Goal: Task Accomplishment & Management: Use online tool/utility

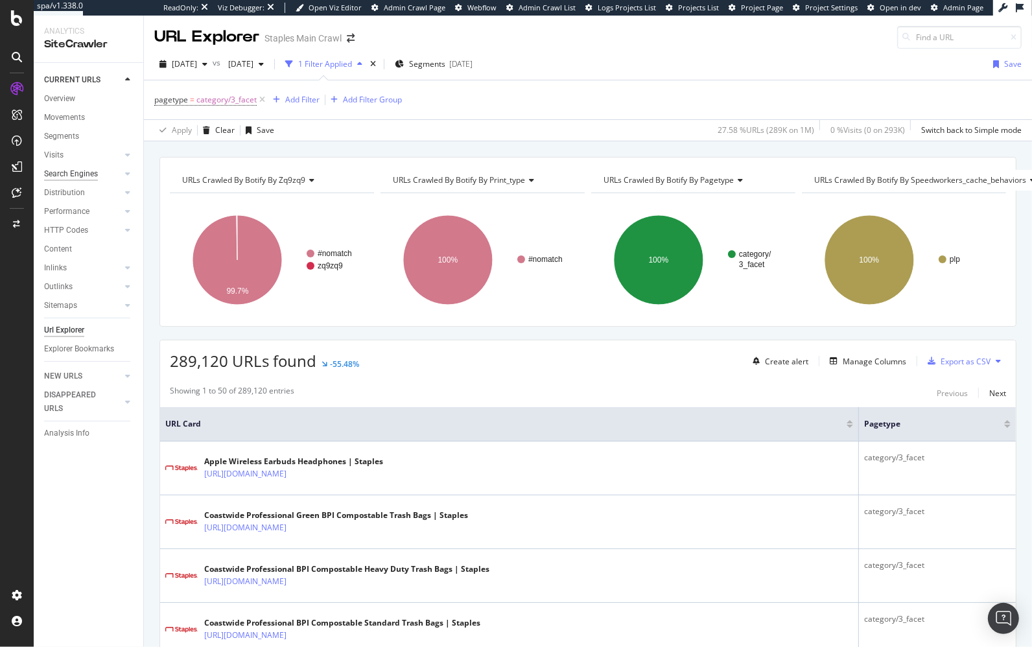
scroll to position [766, 0]
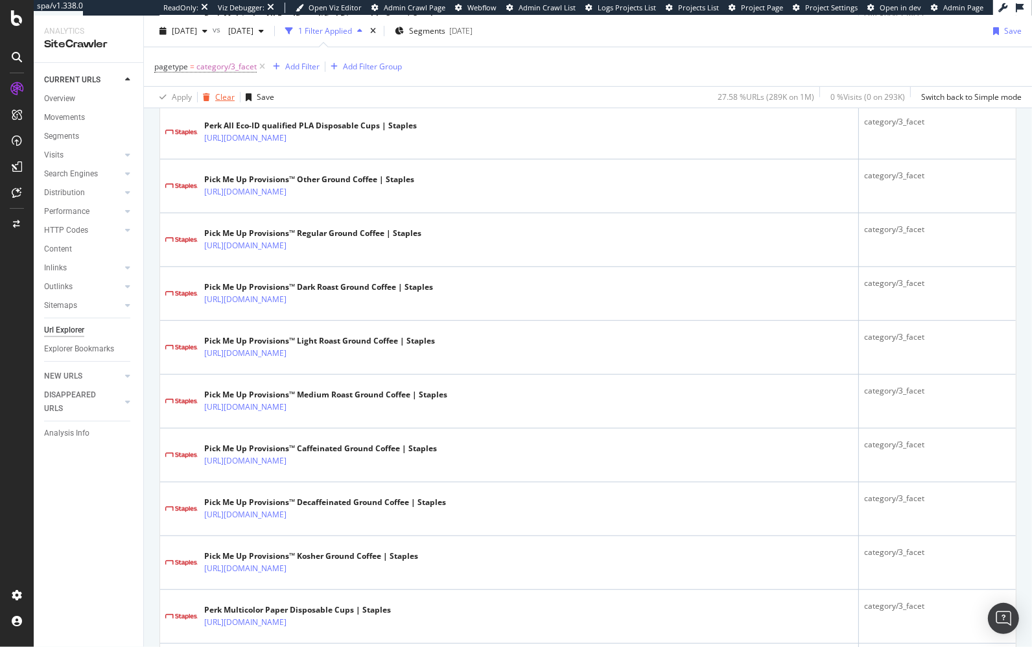
click at [226, 96] on div "Clear" at bounding box center [224, 96] width 19 height 11
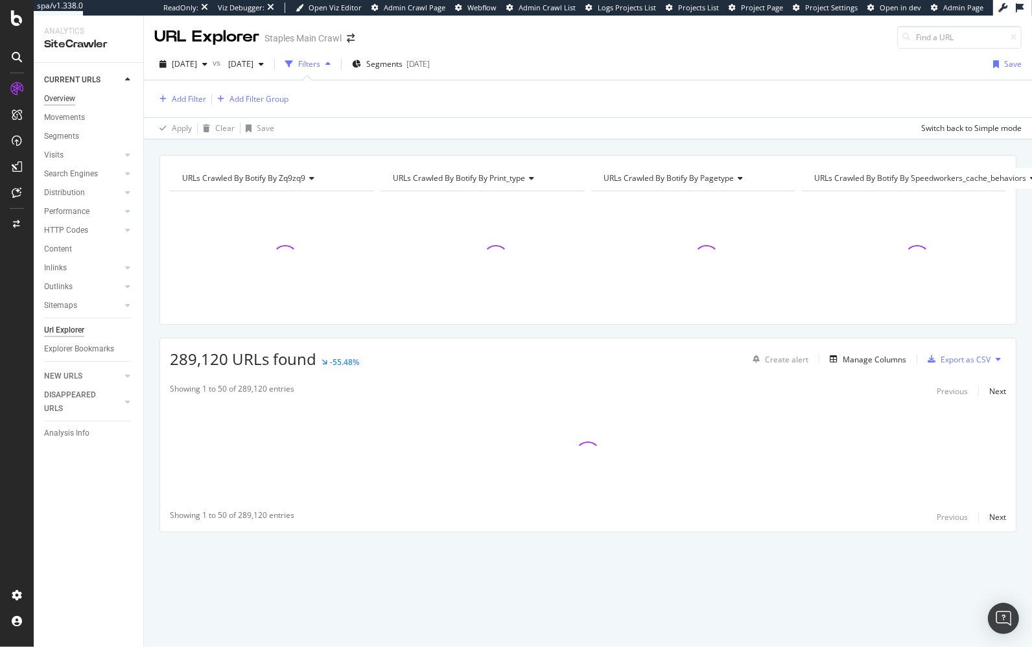
click at [67, 95] on div "Overview" at bounding box center [59, 99] width 31 height 14
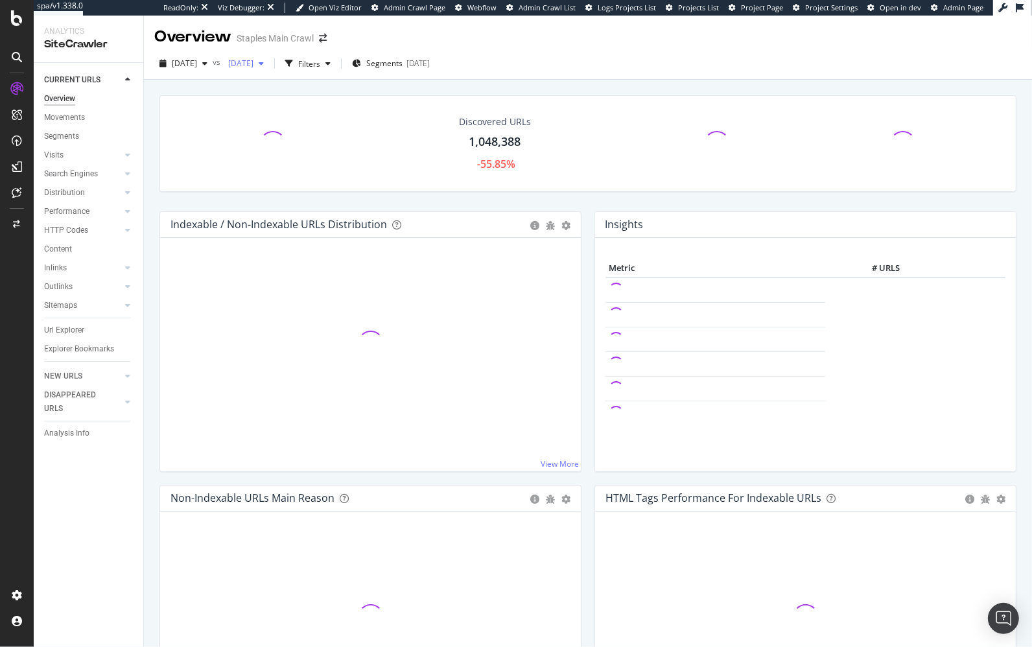
click at [269, 69] on div "[DATE]" at bounding box center [246, 63] width 46 height 19
click at [268, 126] on div "[DATE] 1.0M URLs" at bounding box center [314, 133] width 154 height 19
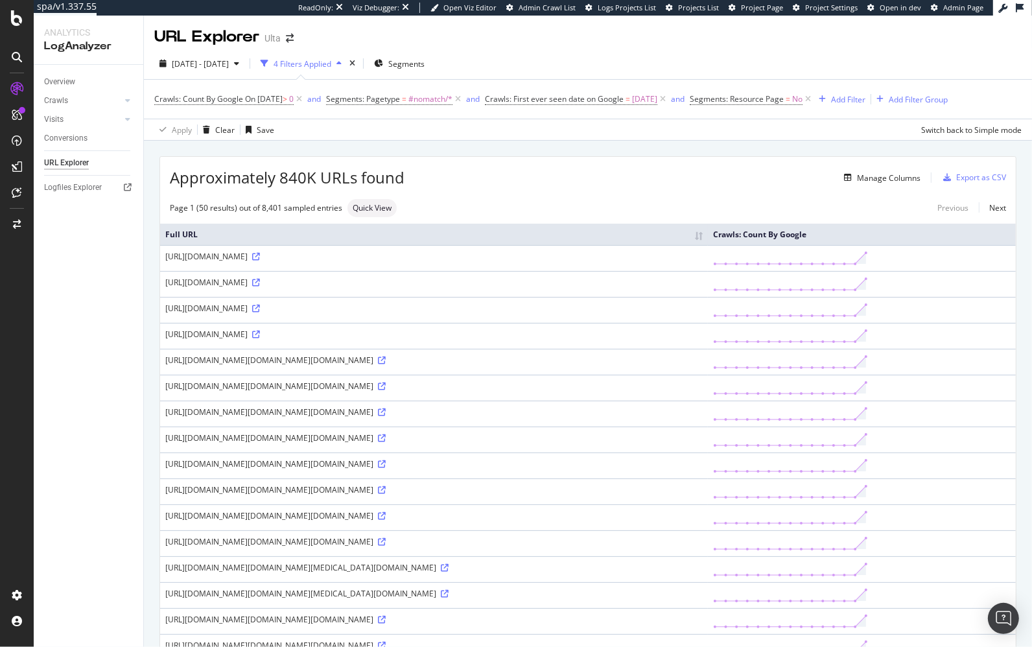
scroll to position [14, 0]
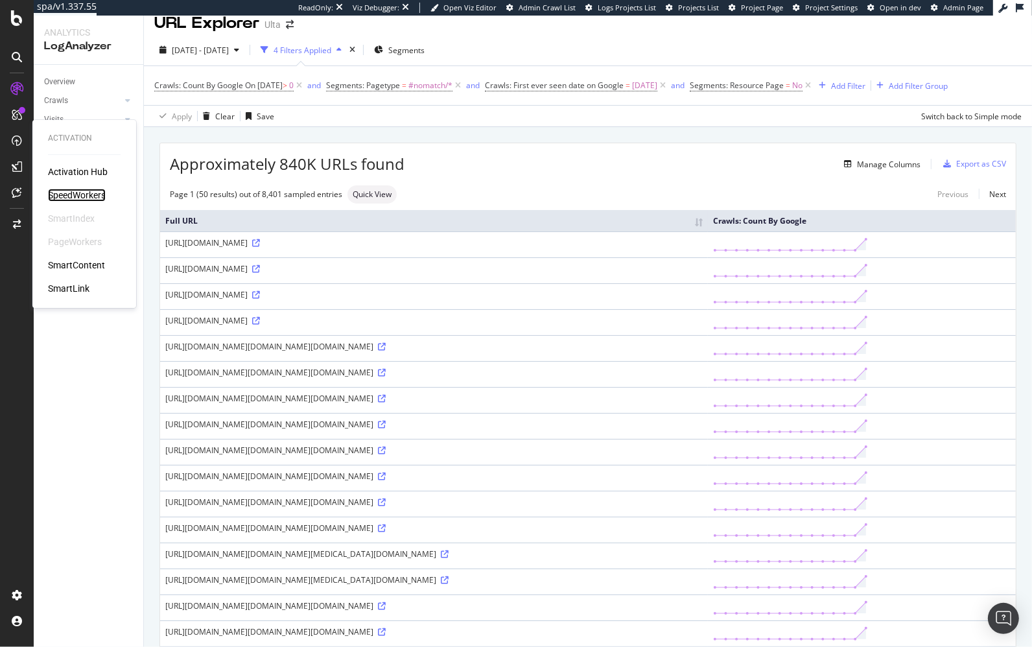
click at [90, 196] on div "SpeedWorkers" at bounding box center [77, 195] width 58 height 13
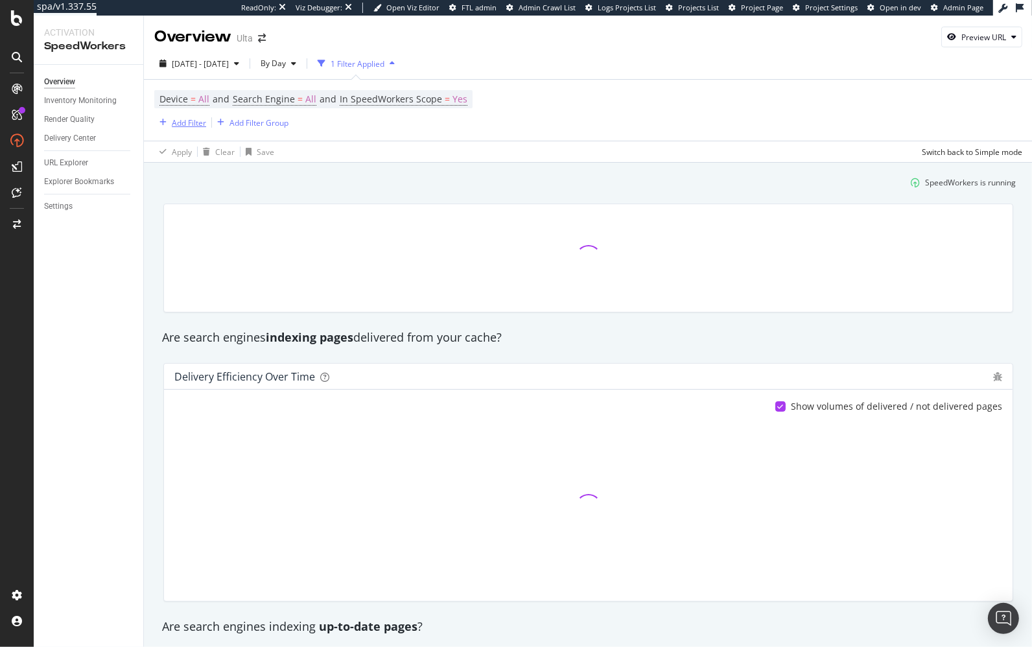
click at [191, 126] on div "Add Filter" at bounding box center [189, 122] width 34 height 11
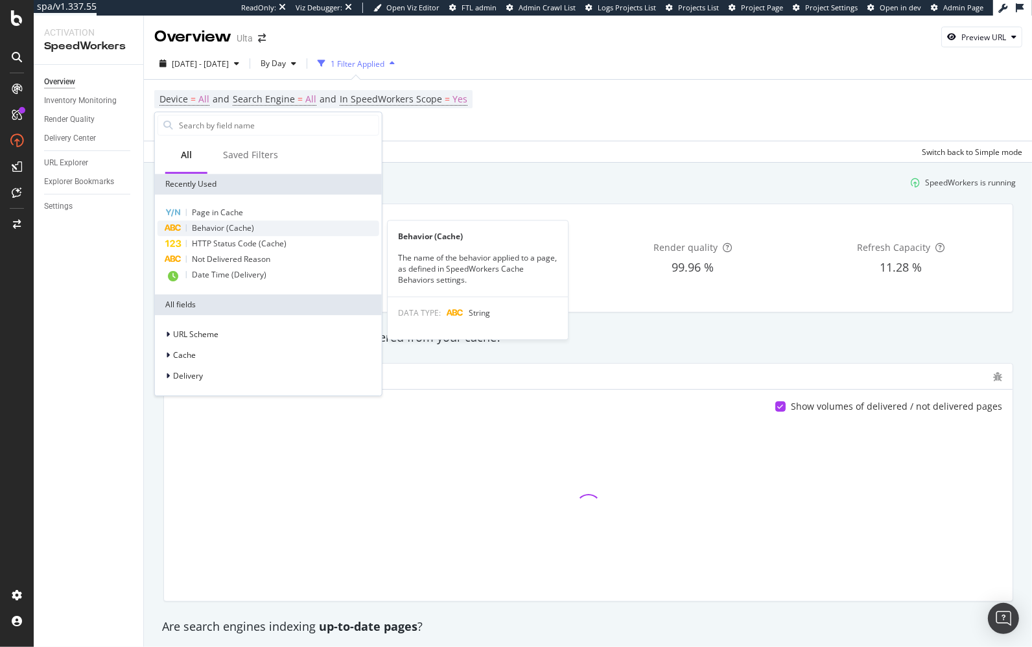
click at [211, 228] on span "Behavior (Cache)" at bounding box center [223, 227] width 62 height 11
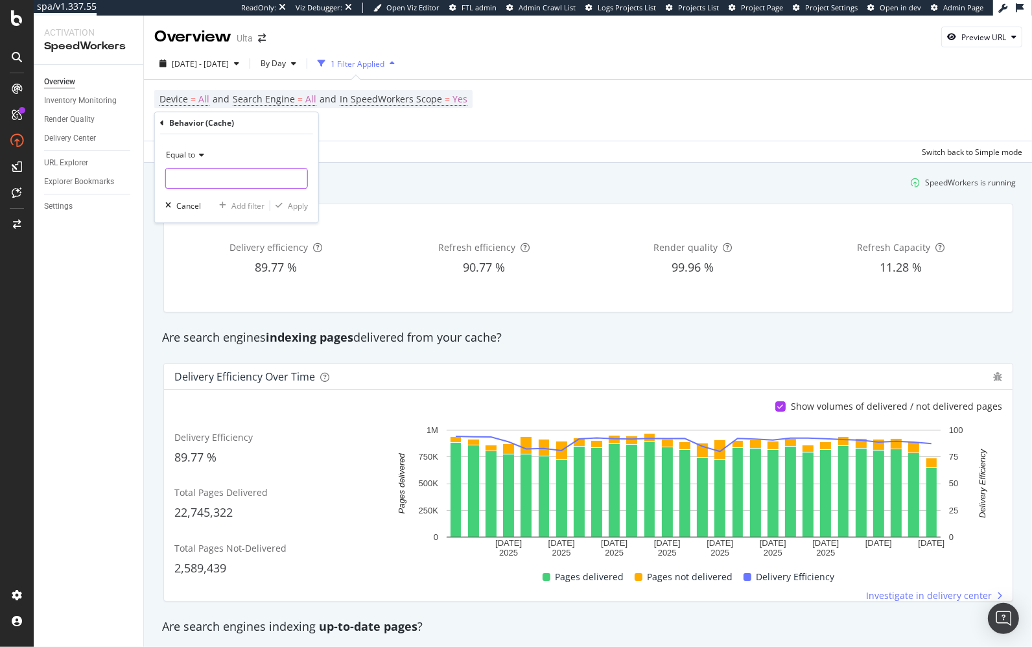
click at [220, 187] on input "text" at bounding box center [236, 178] width 141 height 21
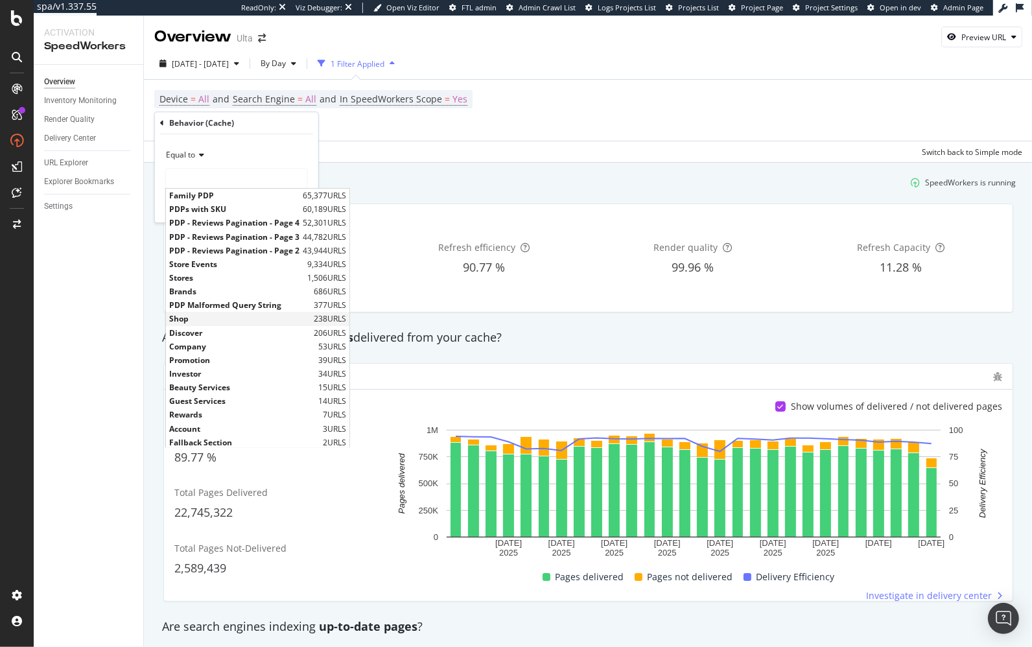
click at [236, 316] on span "Shop" at bounding box center [239, 319] width 141 height 11
type input "Shop"
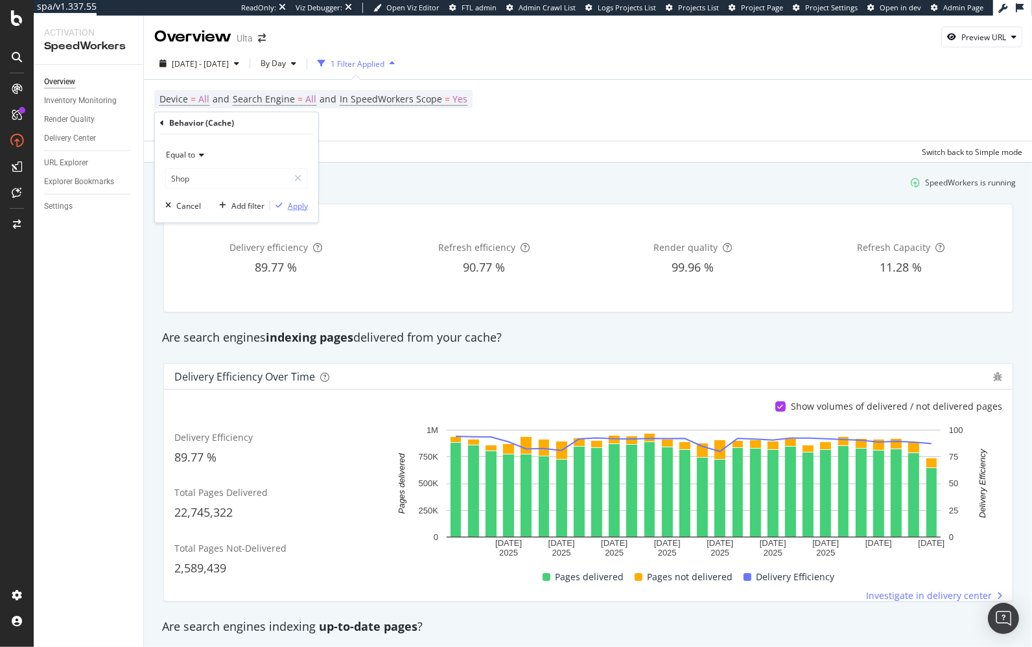
click at [294, 205] on div "Apply" at bounding box center [298, 205] width 20 height 11
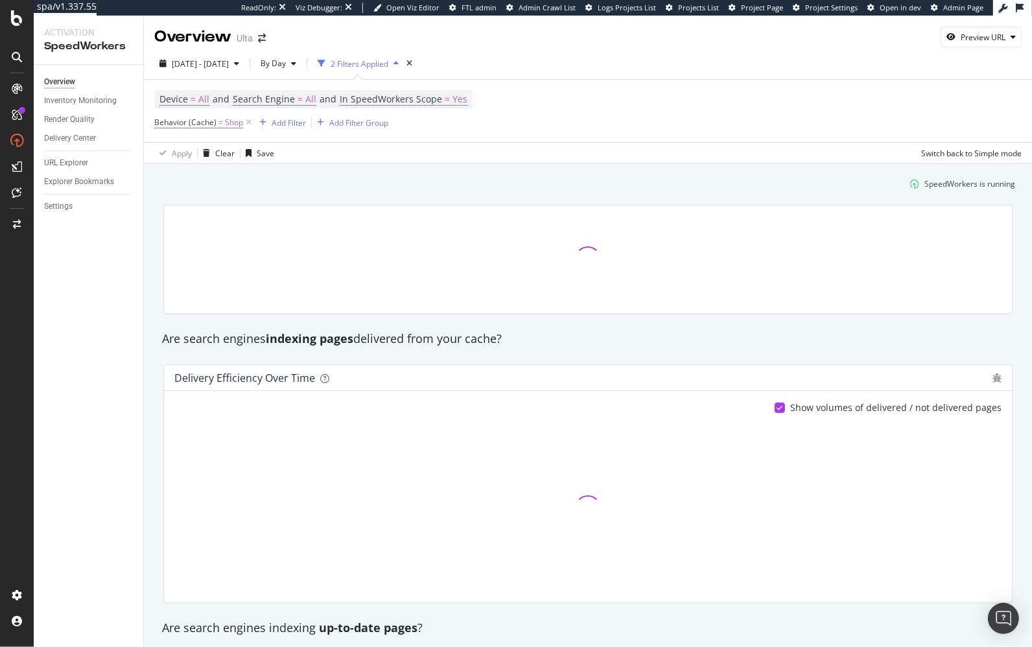
click at [291, 183] on div "SpeedWorkers is running" at bounding box center [588, 183] width 865 height 21
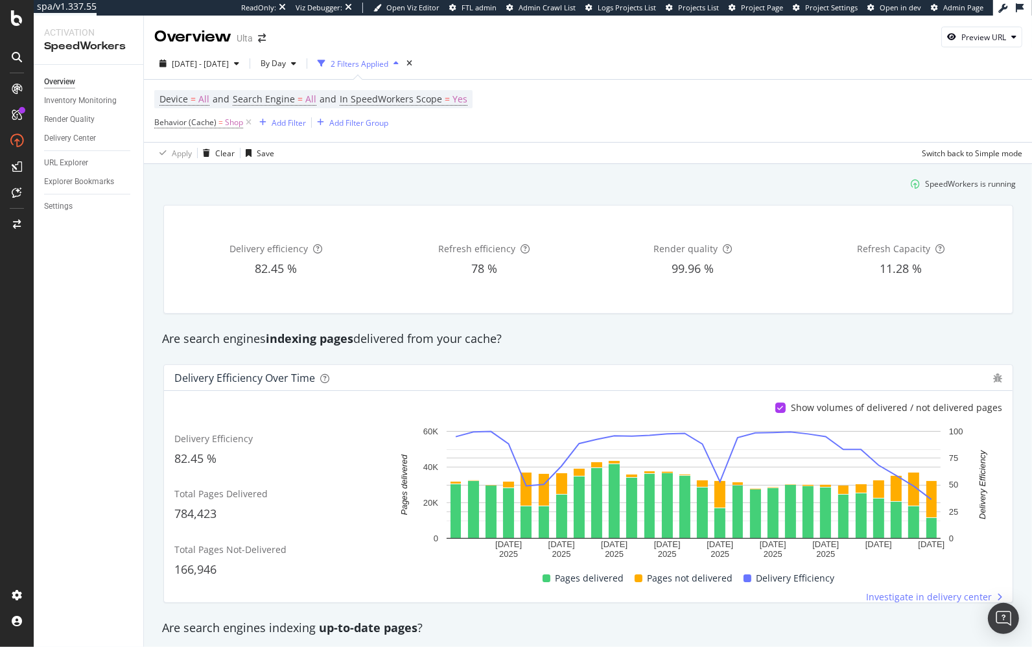
click at [467, 181] on div "SpeedWorkers is running" at bounding box center [588, 183] width 865 height 21
drag, startPoint x: 646, startPoint y: 346, endPoint x: 639, endPoint y: 345, distance: 7.2
click at [646, 346] on div "Are search engines indexing pages delivered from your cache?" at bounding box center [588, 339] width 865 height 17
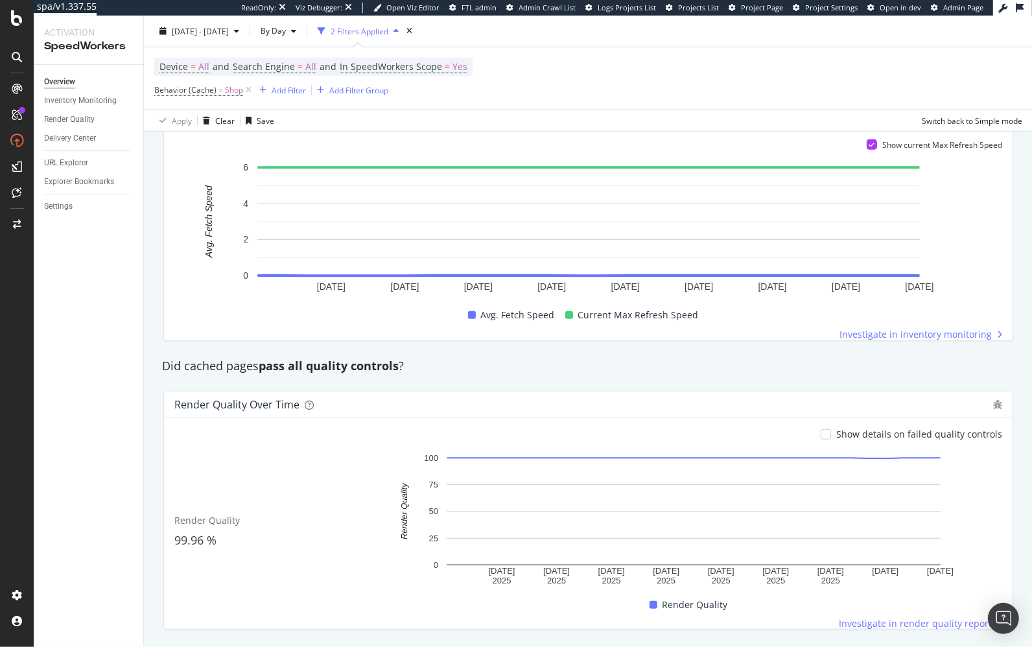
scroll to position [878, 0]
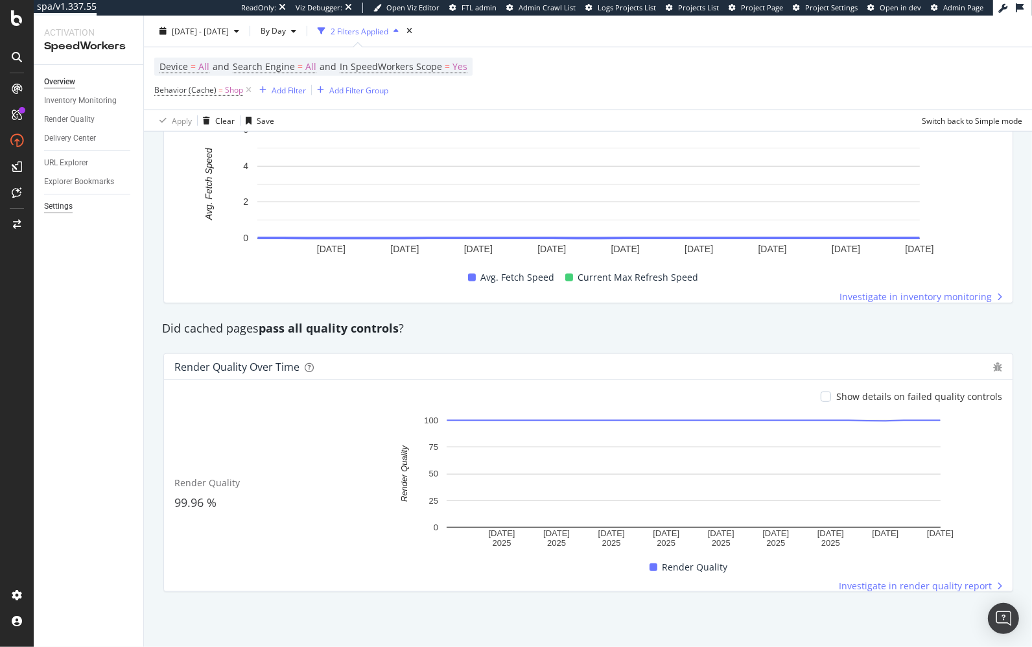
drag, startPoint x: 71, startPoint y: 225, endPoint x: 65, endPoint y: 206, distance: 20.3
click at [71, 222] on div "Overview Inventory Monitoring Render Quality Delivery Center URL Explorer Explo…" at bounding box center [89, 356] width 110 height 582
click at [65, 206] on div "Settings" at bounding box center [58, 207] width 29 height 14
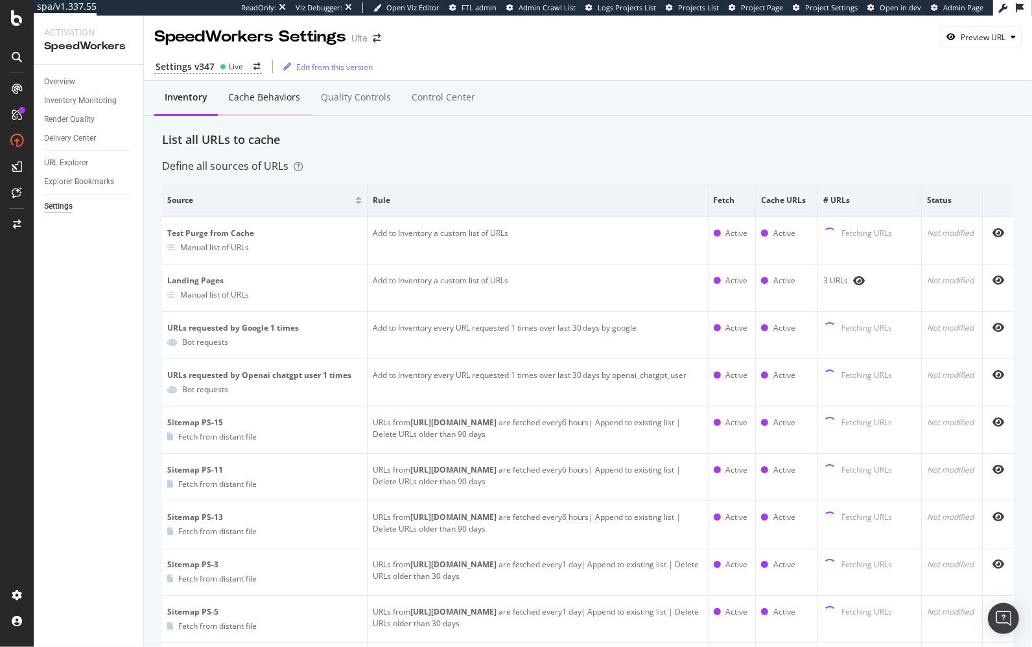
drag, startPoint x: 329, startPoint y: 164, endPoint x: 245, endPoint y: 80, distance: 118.7
click at [329, 164] on div "Define all sources of URLs" at bounding box center [588, 166] width 852 height 15
click at [74, 158] on div "URL Explorer" at bounding box center [66, 163] width 44 height 14
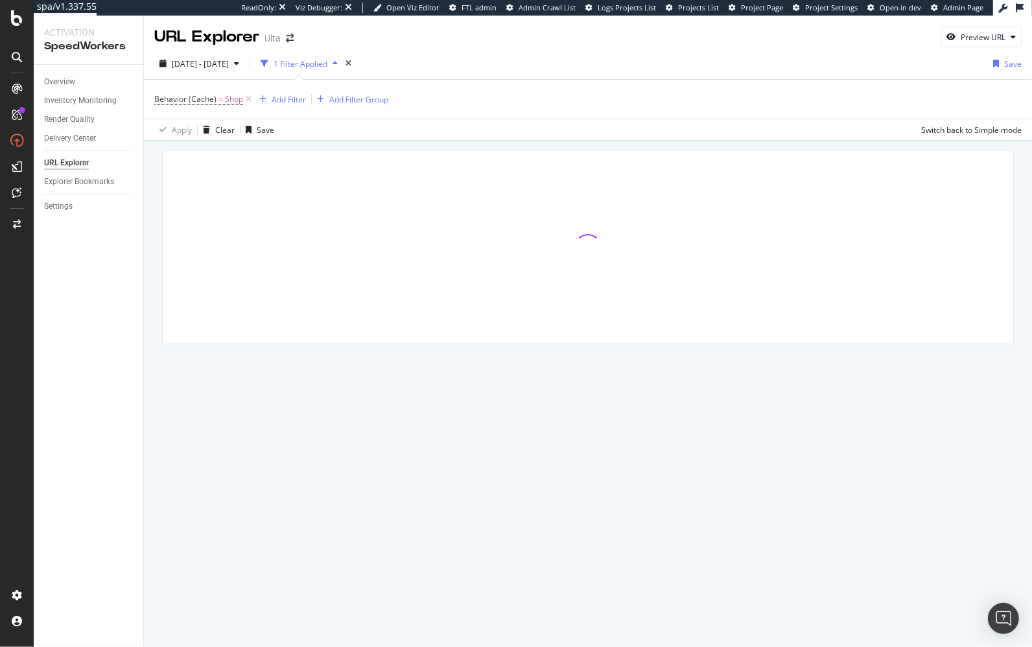
click at [667, 144] on div at bounding box center [588, 265] width 888 height 249
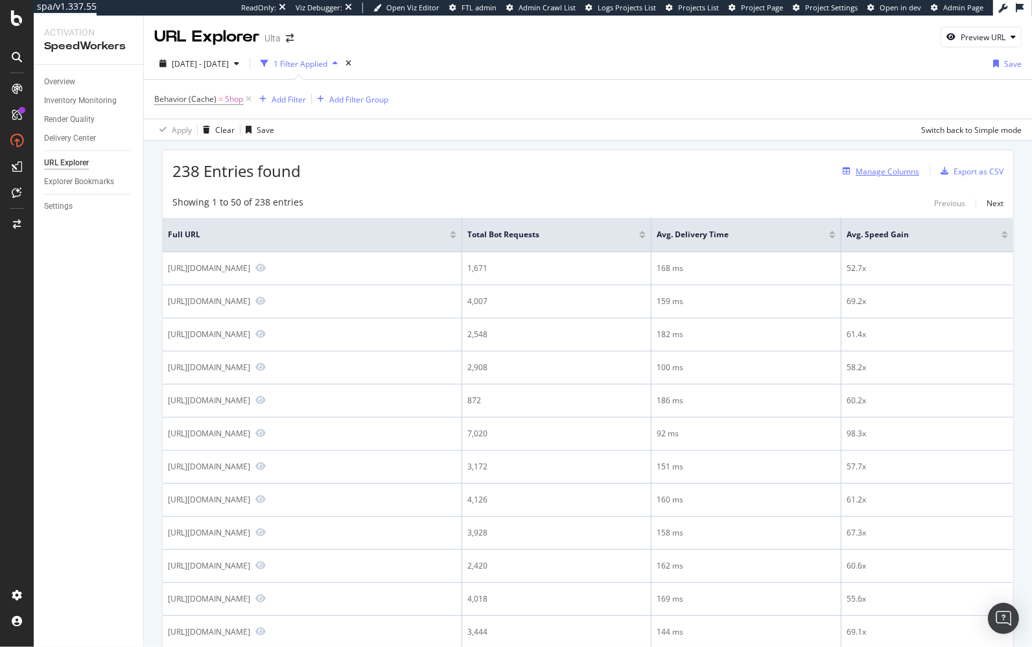
click at [905, 164] on div "Manage Columns" at bounding box center [879, 171] width 82 height 14
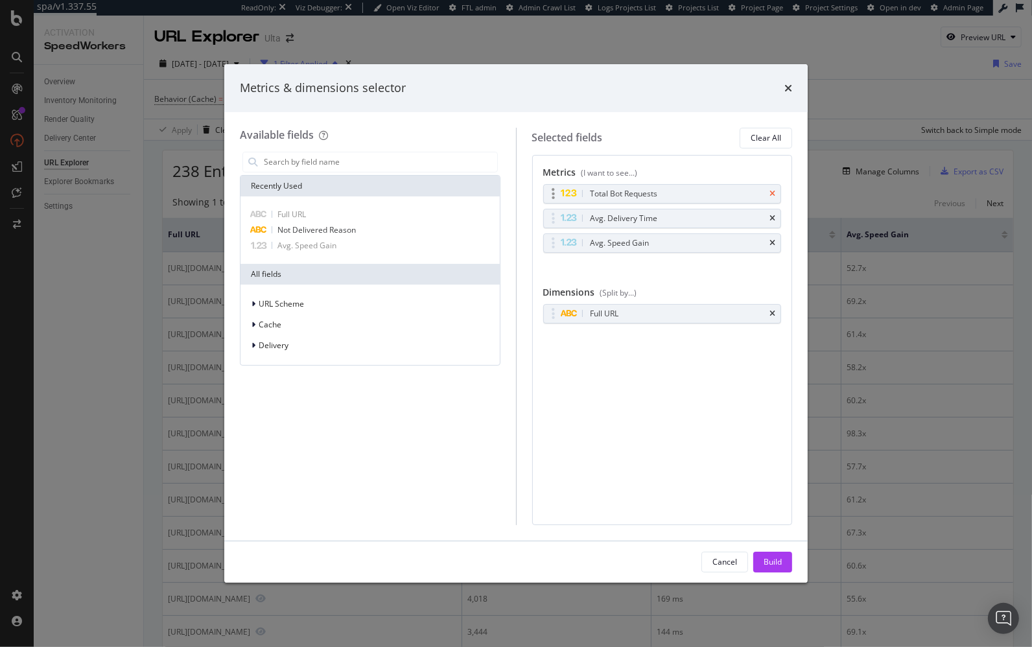
click at [771, 191] on icon "times" at bounding box center [773, 194] width 6 height 8
click at [771, 215] on icon "times" at bounding box center [773, 219] width 6 height 8
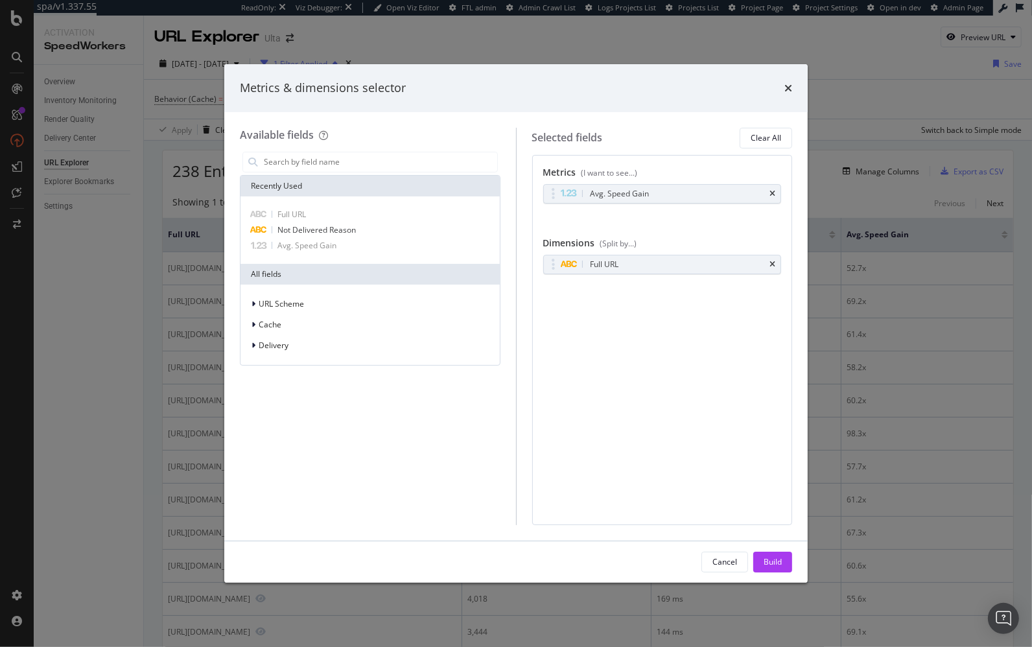
click at [771, 191] on icon "times" at bounding box center [773, 194] width 6 height 8
click at [368, 167] on input "modal" at bounding box center [380, 161] width 235 height 19
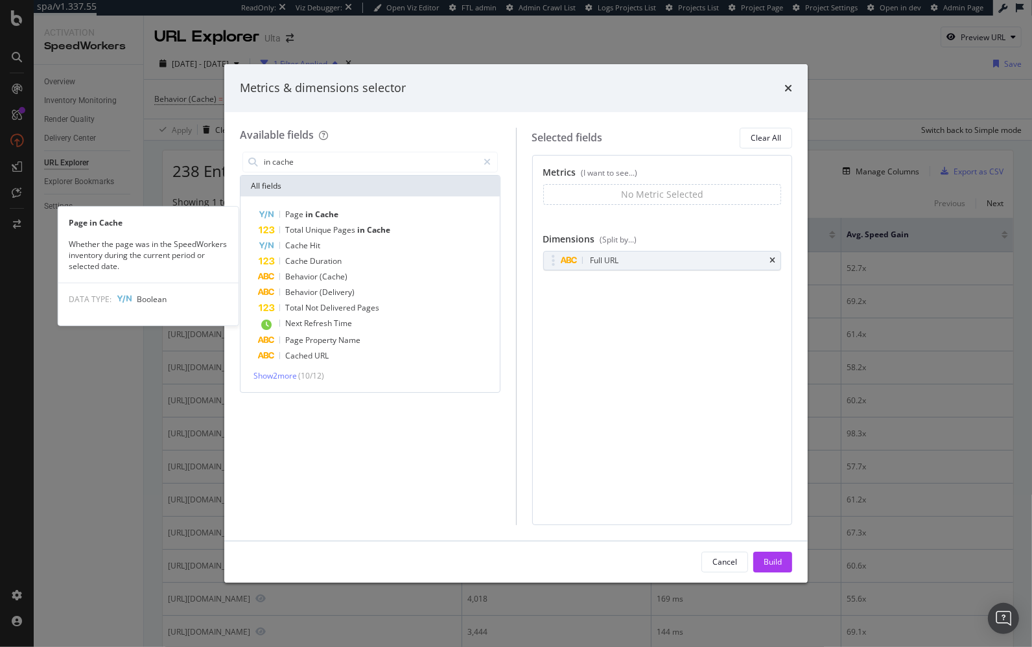
drag, startPoint x: 384, startPoint y: 215, endPoint x: 357, endPoint y: 172, distance: 51.6
click at [384, 214] on div "Page in Cache" at bounding box center [378, 215] width 239 height 16
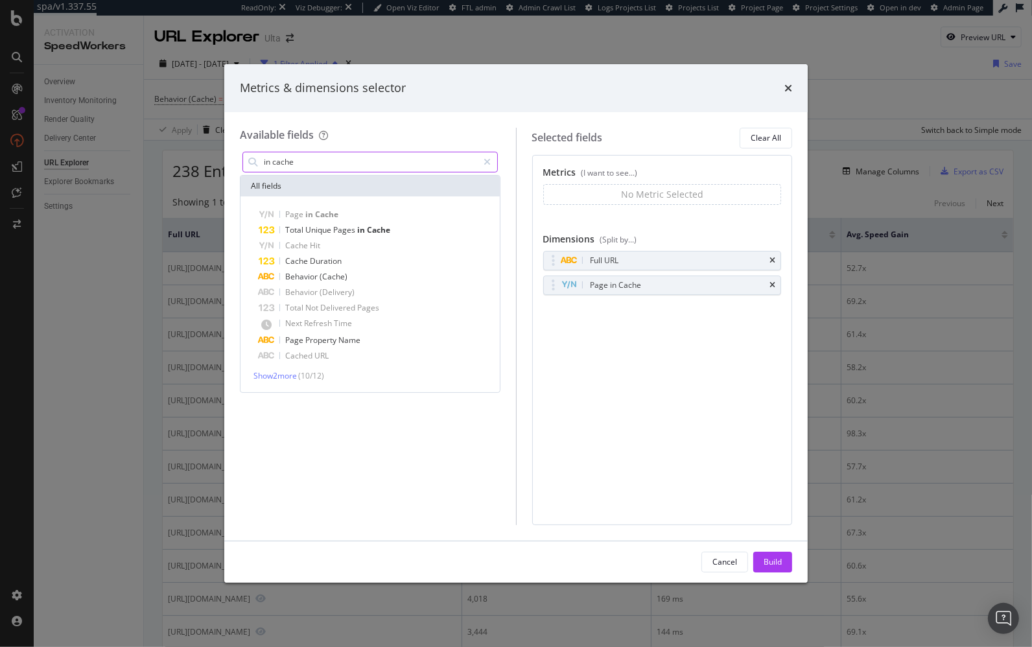
click at [353, 167] on input "in cache" at bounding box center [371, 161] width 216 height 19
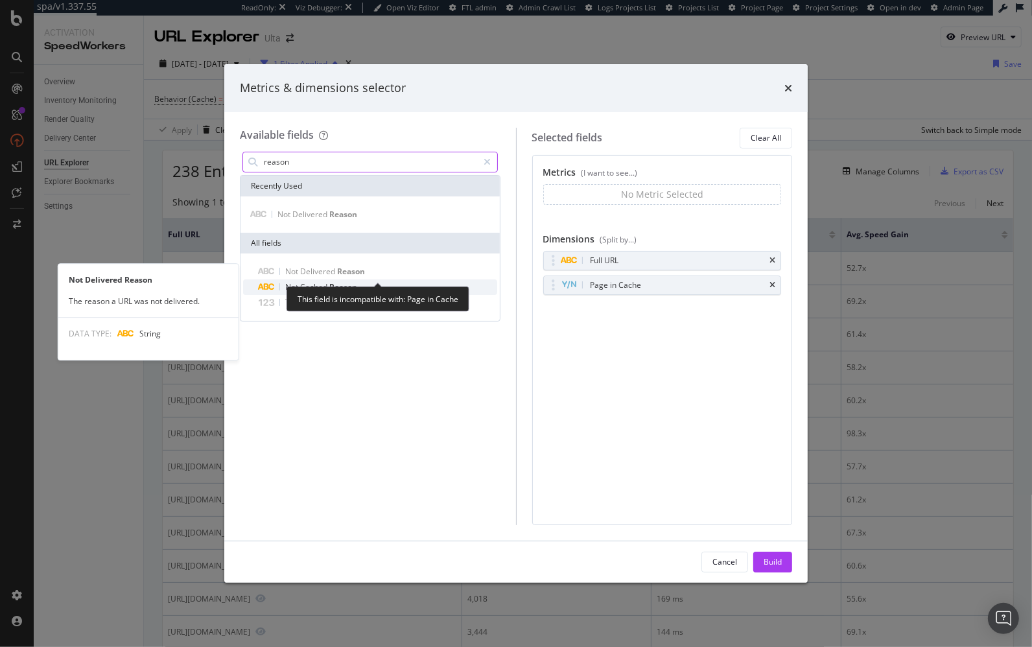
type input "reason"
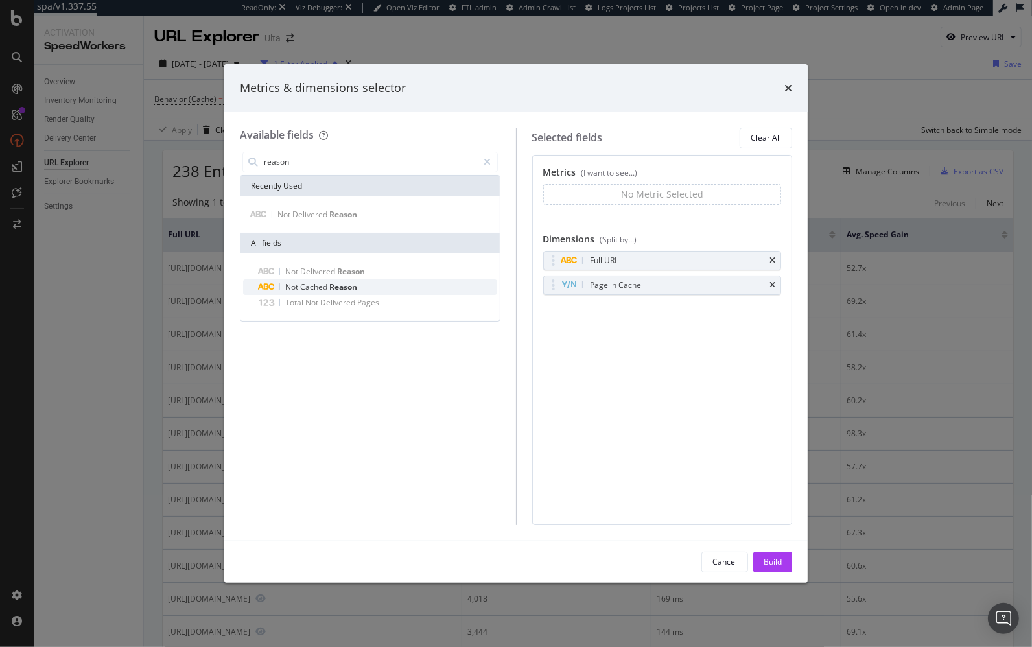
click at [361, 281] on div "Not Cached Reason" at bounding box center [378, 287] width 239 height 16
click at [771, 565] on div "Build" at bounding box center [773, 561] width 18 height 11
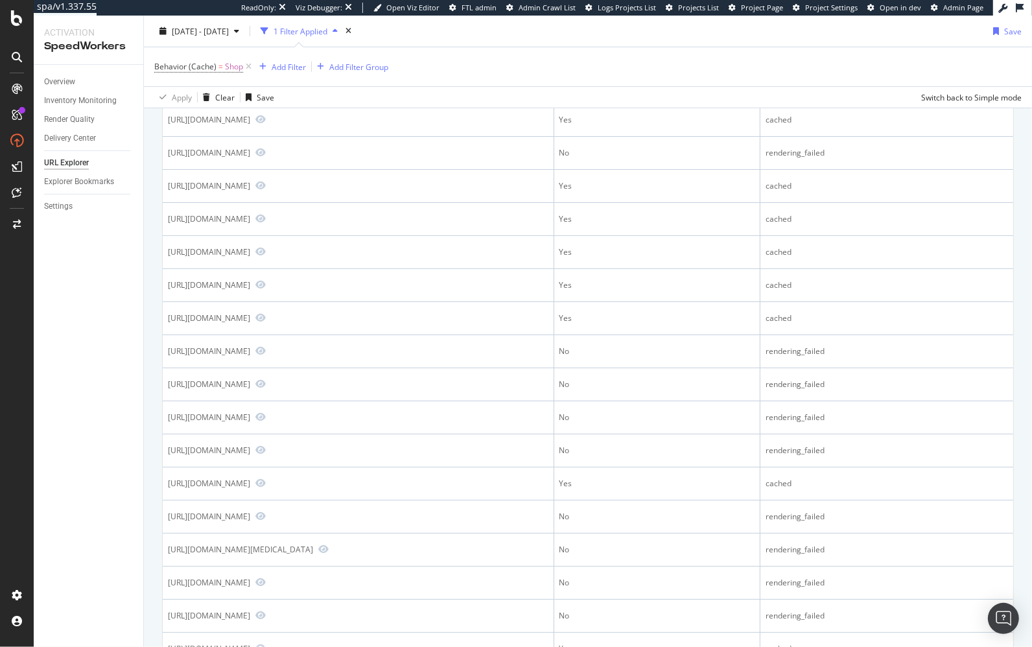
scroll to position [499, 0]
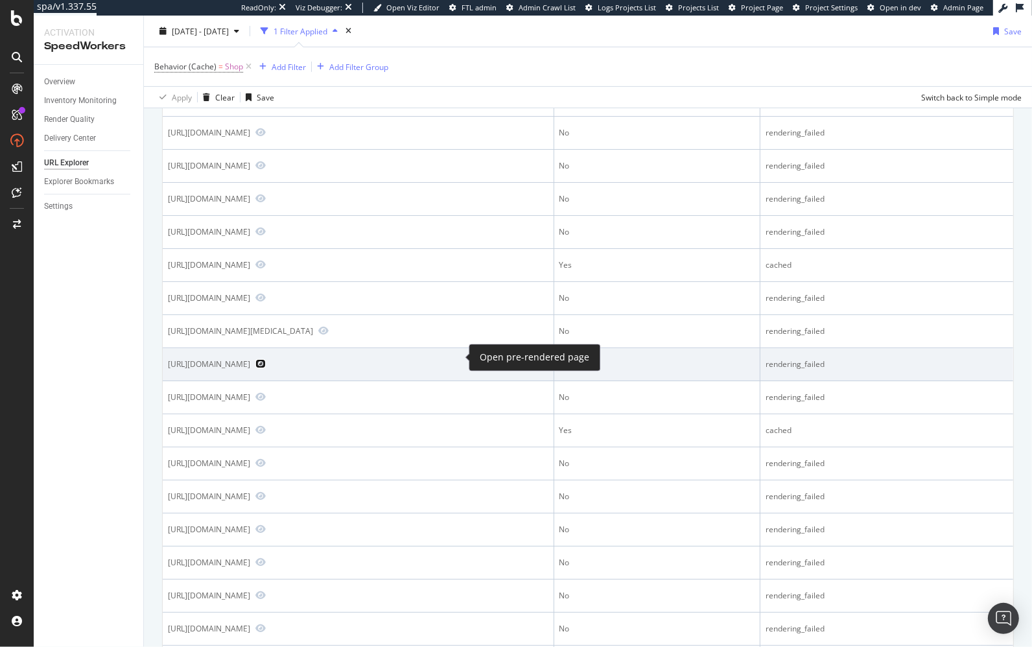
click at [266, 359] on icon "Preview https://www.ulta.com/shop/skin-care/dermatologist-recommended/cleansers" at bounding box center [260, 363] width 10 height 9
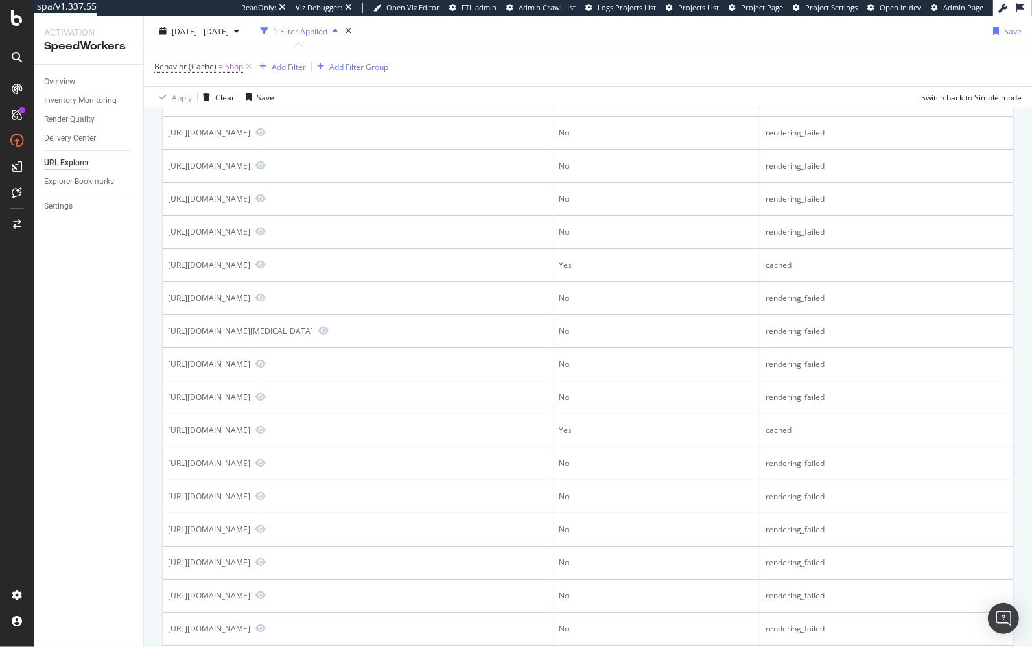
click at [148, 207] on div "760 Entries found Manage Columns Export as CSV Showing 1 to 50 of 760 entries P…" at bounding box center [588, 560] width 888 height 1839
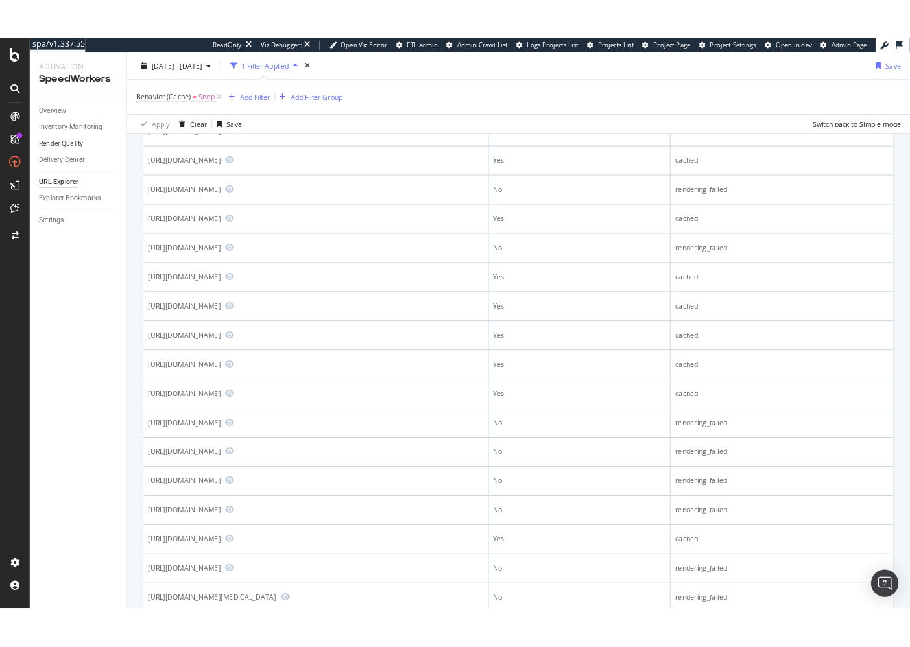
scroll to position [0, 0]
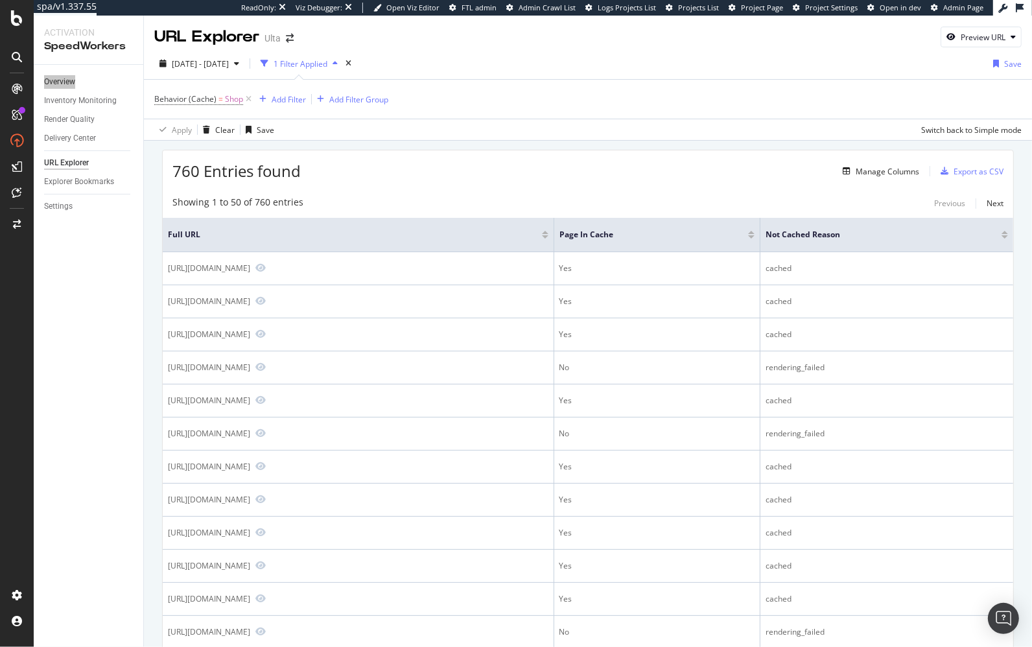
drag, startPoint x: 62, startPoint y: 83, endPoint x: 155, endPoint y: 11, distance: 117.4
click at [0, 0] on div "spa/v1.337.55 ReadOnly: Viz Debugger: Open Viz Editor FTL admin Admin Crawl Lis…" at bounding box center [516, 323] width 1032 height 647
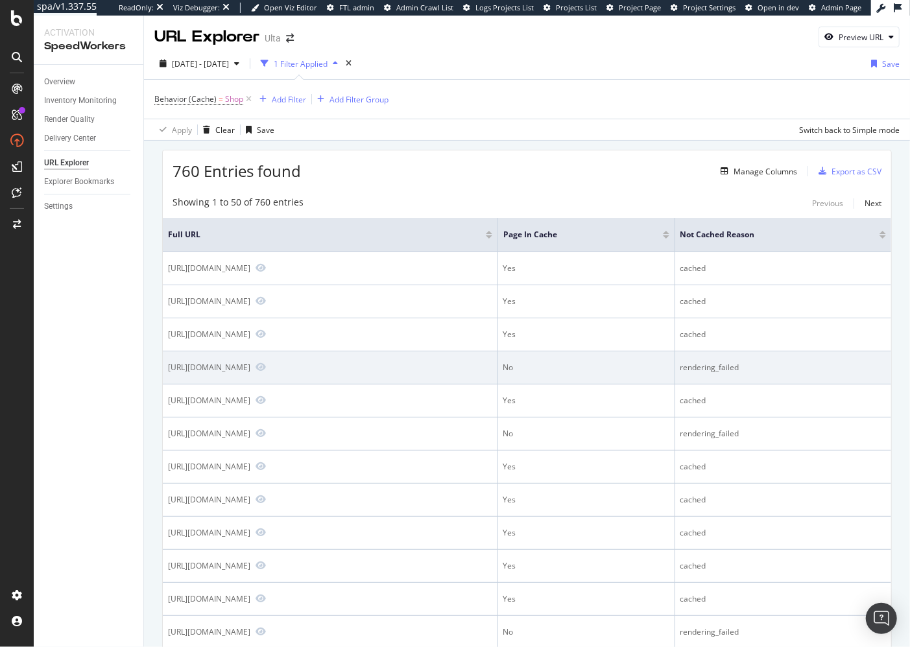
click at [250, 363] on div "https://www.ulta.com/shop/hair/all" at bounding box center [209, 367] width 82 height 11
copy div "https://www.ulta.com/shop/hair/all"
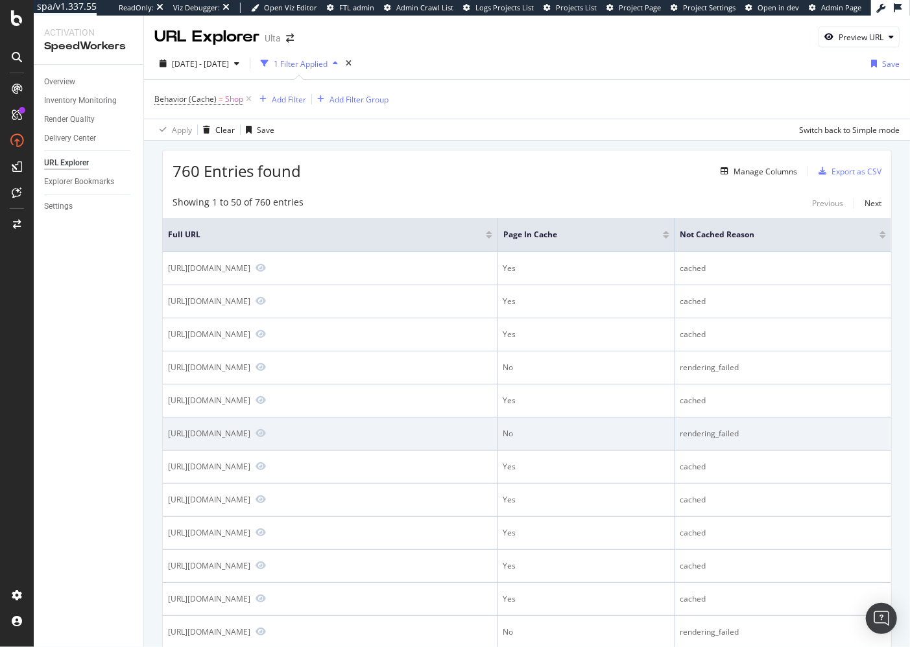
click at [250, 433] on div "https://www.ulta.com/shop/body-care/bath-shower" at bounding box center [209, 433] width 82 height 11
copy div "https://www.ulta.com/shop/body-care/bath-shower"
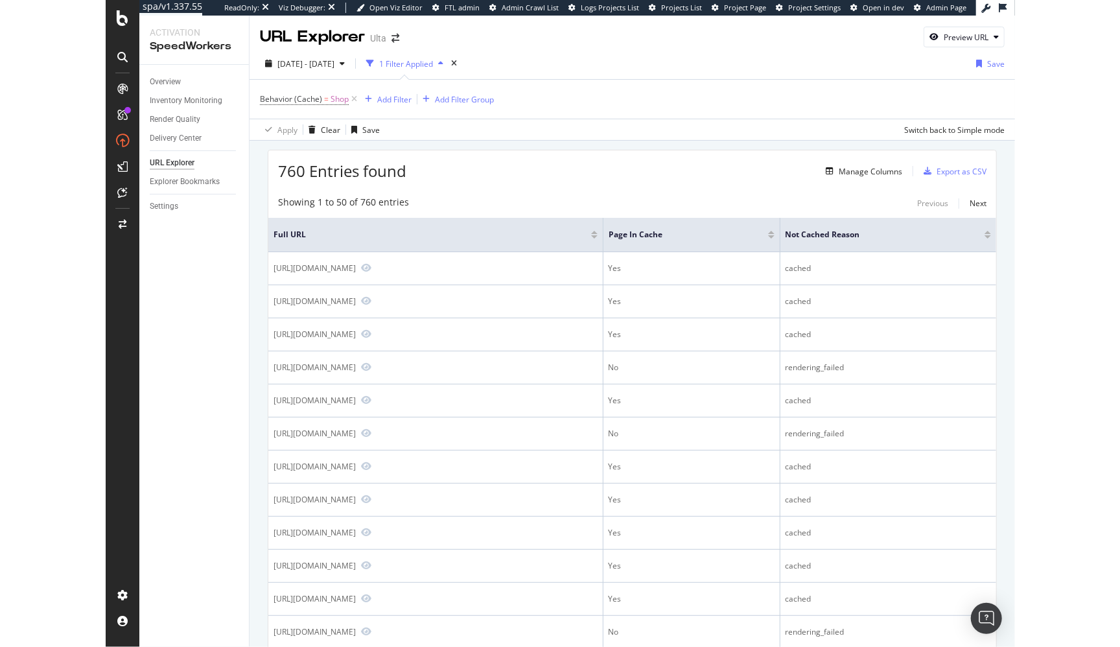
scroll to position [524, 0]
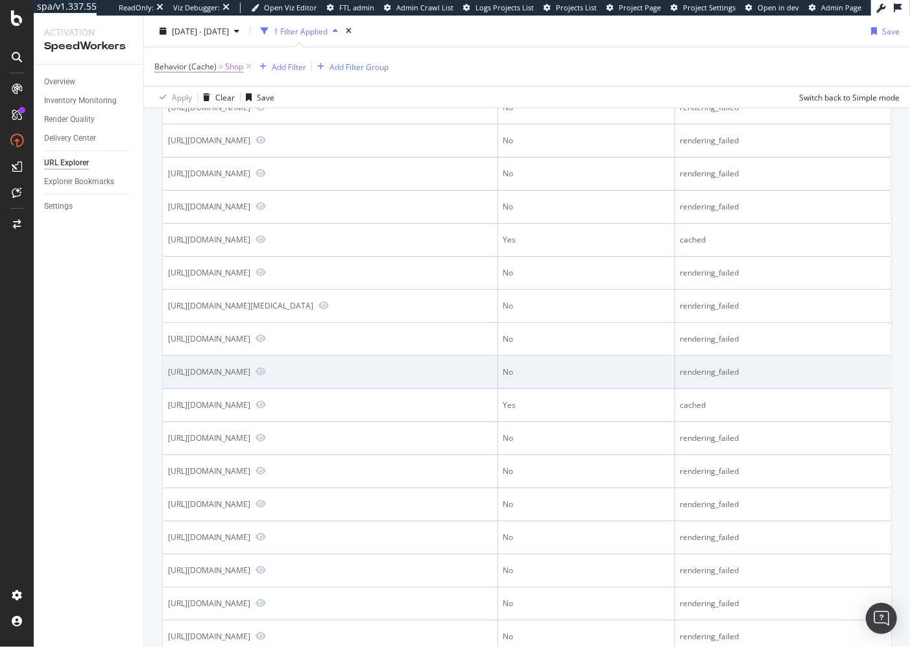
click at [250, 366] on div "https://www.ulta.com/shop/skin-care/moisturizers/face-mists-essences" at bounding box center [209, 371] width 82 height 11
copy div "https://www.ulta.com/shop/skin-care/moisturizers/face-mists-essences"
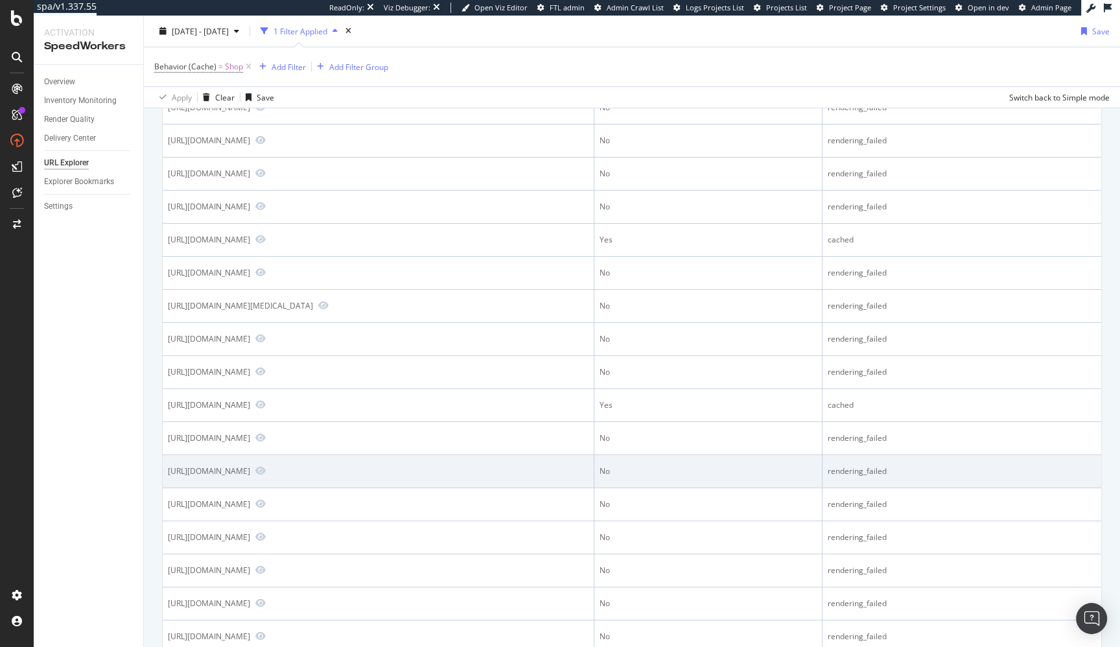
click at [335, 455] on td "https://www.ulta.com/shop/gifts/by-category/fragrance-gifts" at bounding box center [379, 471] width 432 height 33
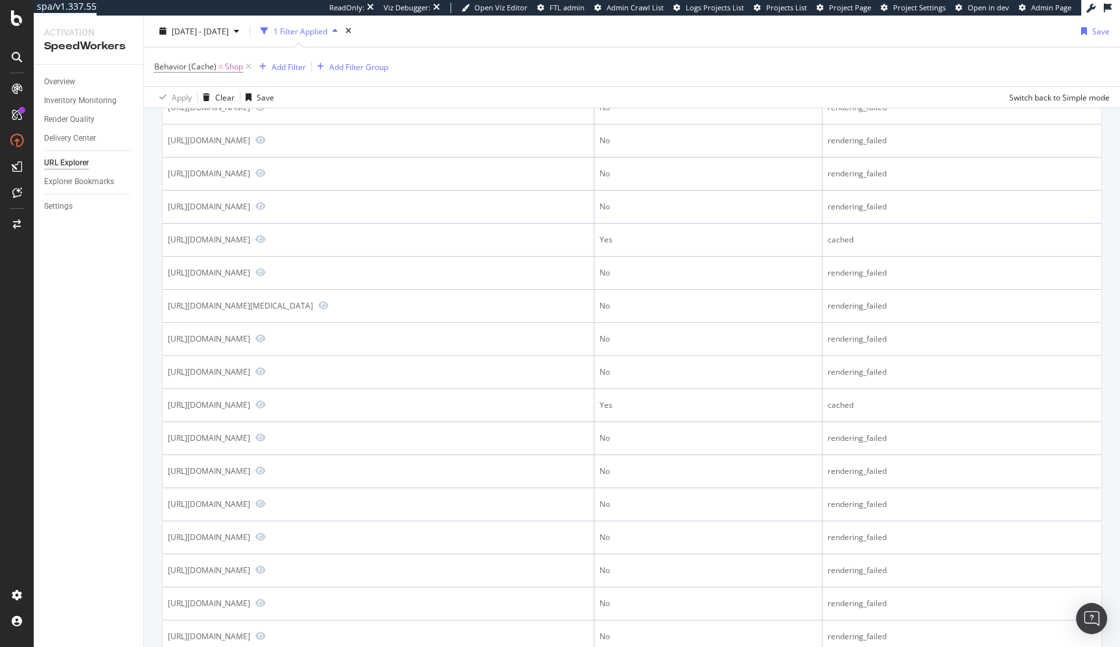
click at [150, 452] on div "760 Entries found Manage Columns Export as CSV Showing 1 to 50 of 760 entries P…" at bounding box center [632, 535] width 976 height 1839
click at [161, 346] on div "760 Entries found Manage Columns Export as CSV Showing 1 to 50 of 760 entries P…" at bounding box center [632, 535] width 976 height 1839
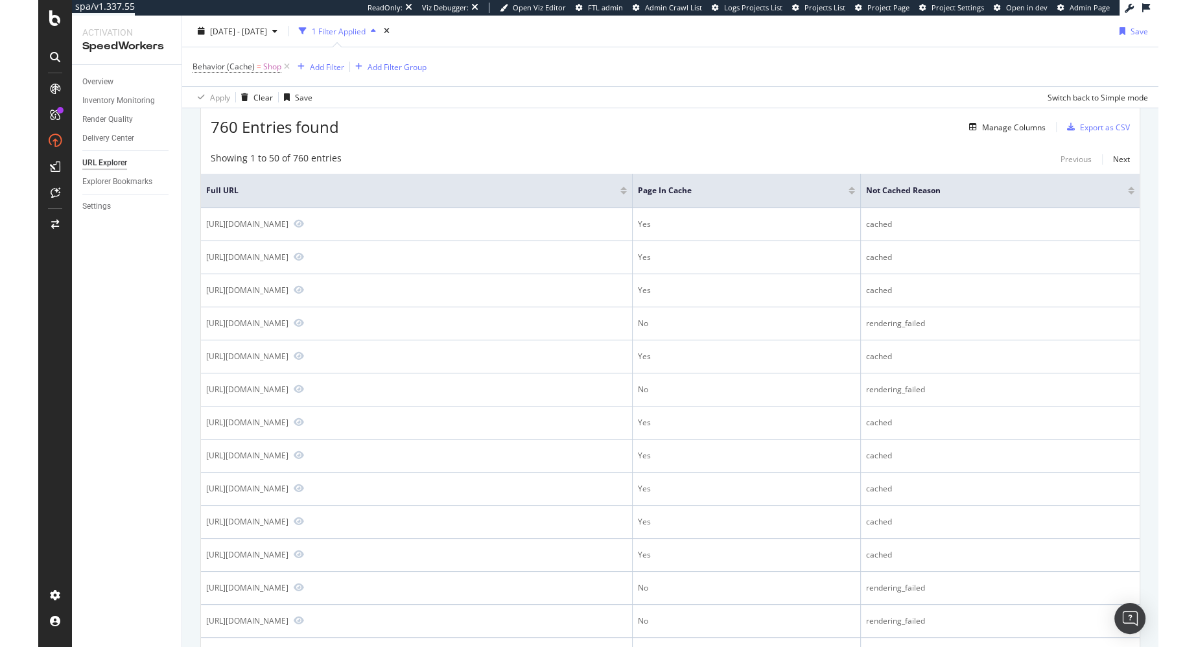
scroll to position [0, 0]
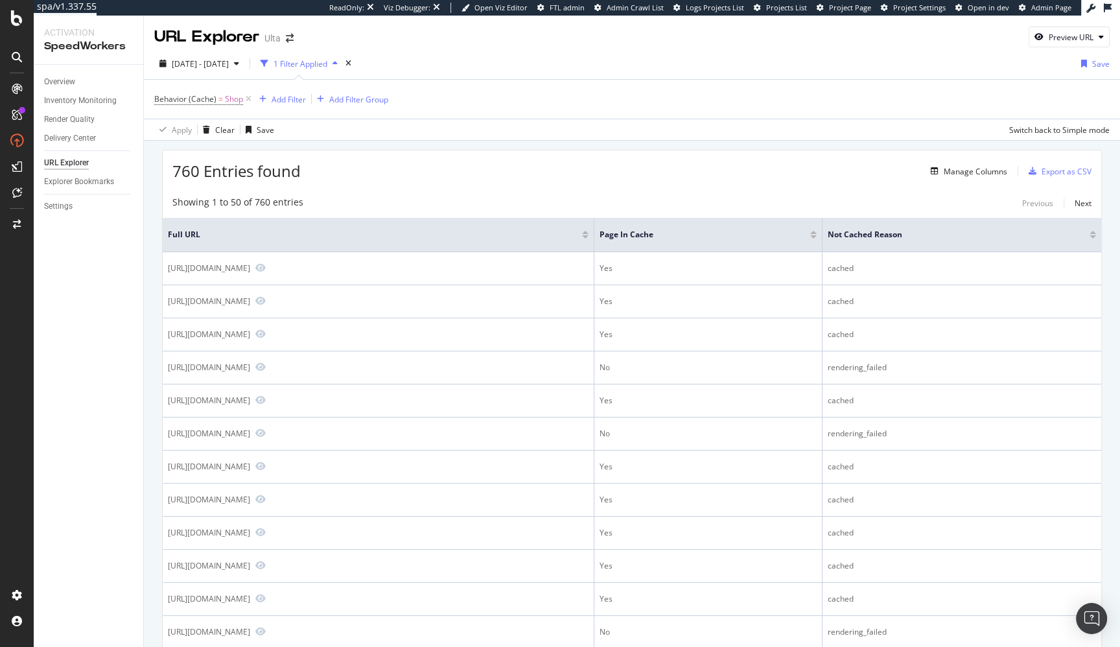
drag, startPoint x: 467, startPoint y: 180, endPoint x: 458, endPoint y: 191, distance: 13.4
click at [466, 180] on div "760 Entries found Manage Columns Export as CSV" at bounding box center [632, 166] width 939 height 32
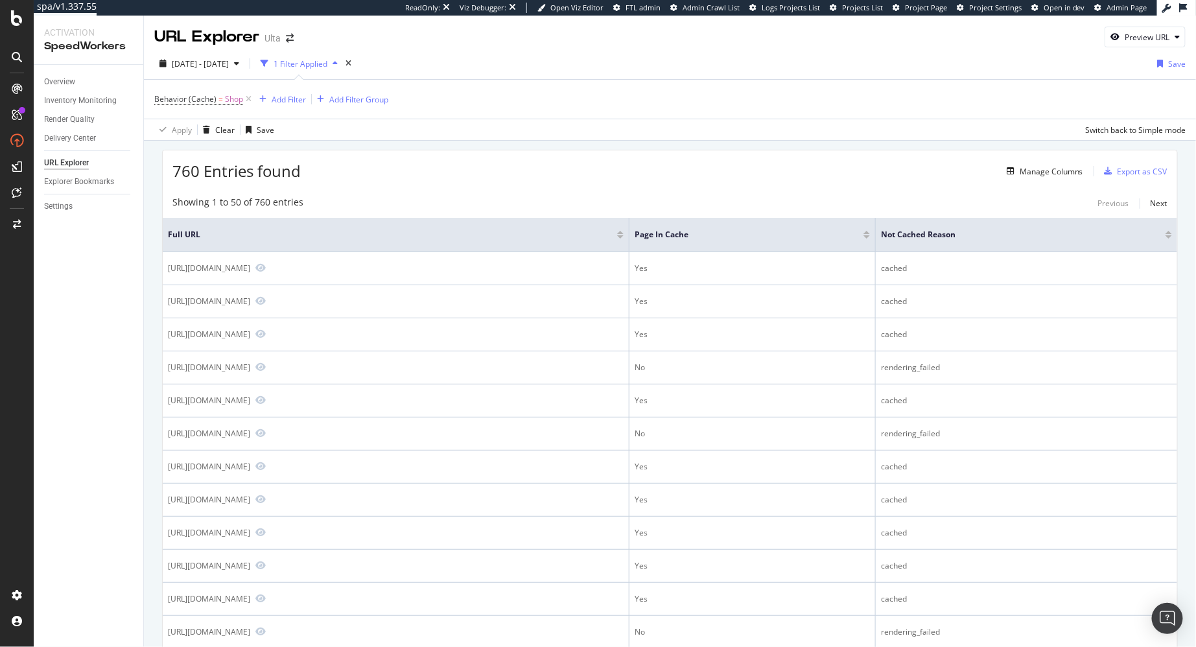
click at [121, 296] on div "Overview Inventory Monitoring Render Quality Delivery Center URL Explorer Explo…" at bounding box center [89, 356] width 110 height 582
click at [73, 200] on link "Settings" at bounding box center [89, 207] width 90 height 14
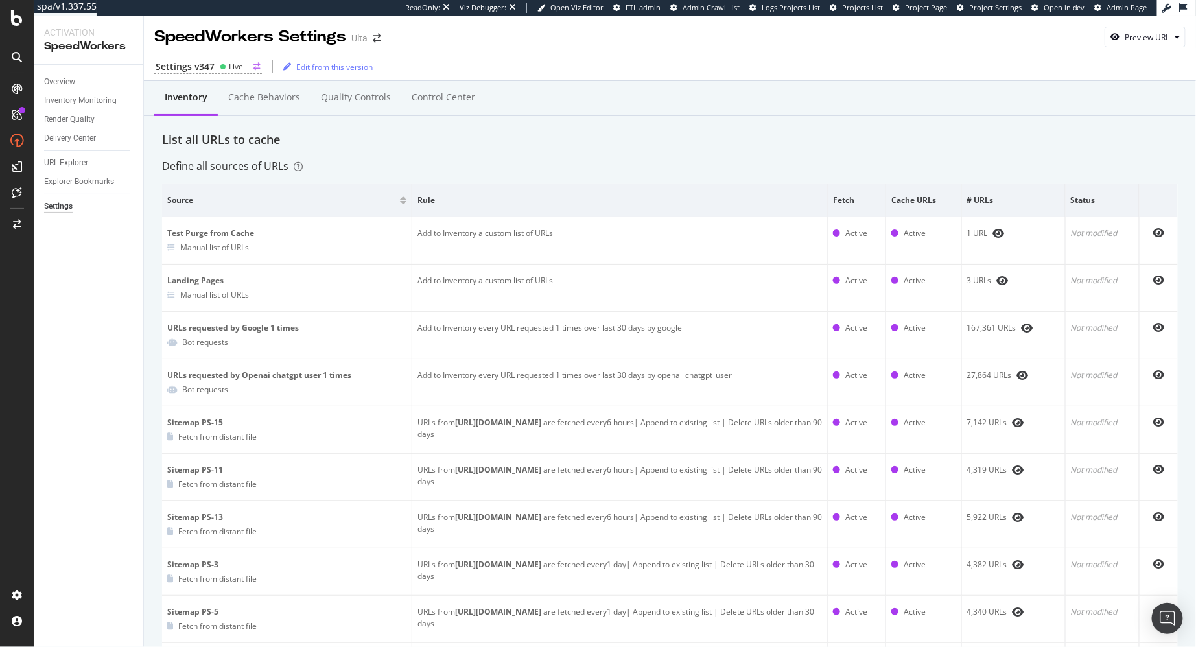
click at [230, 66] on div "Live" at bounding box center [236, 66] width 14 height 11
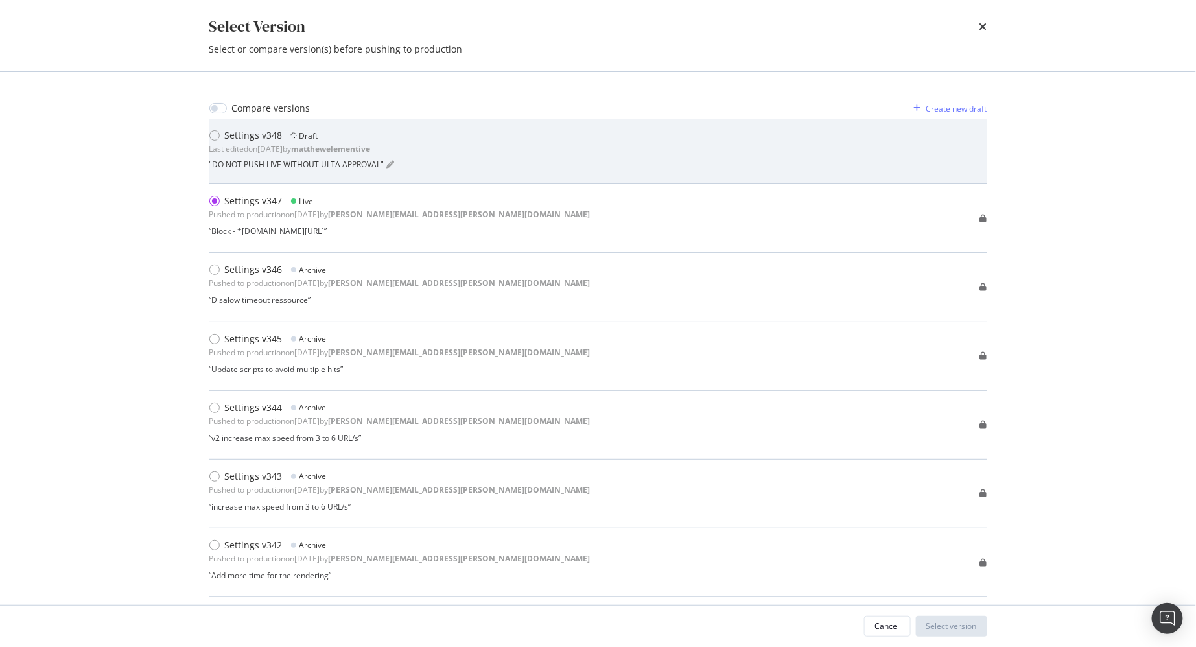
drag, startPoint x: 582, startPoint y: 148, endPoint x: 572, endPoint y: 155, distance: 11.2
click at [582, 148] on div "Settings v348 Draft Last edited on 2025 Oct 2nd by matthewelementive " DO NOT P…" at bounding box center [598, 151] width 778 height 44
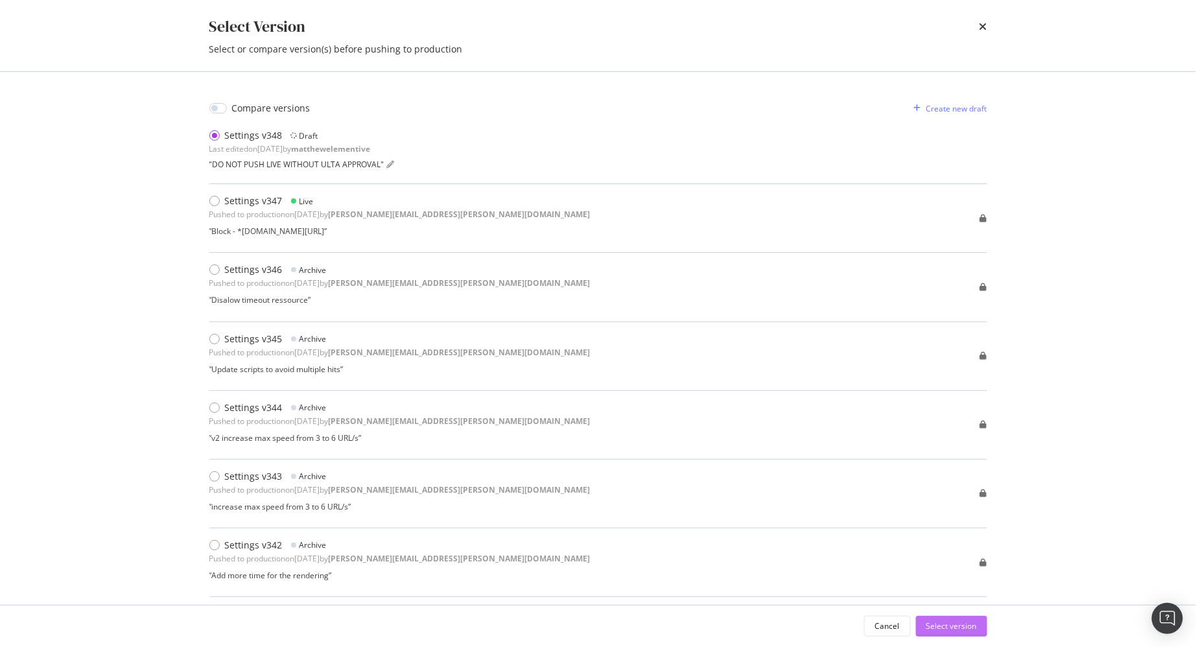
click at [956, 622] on div "Select version" at bounding box center [951, 625] width 51 height 11
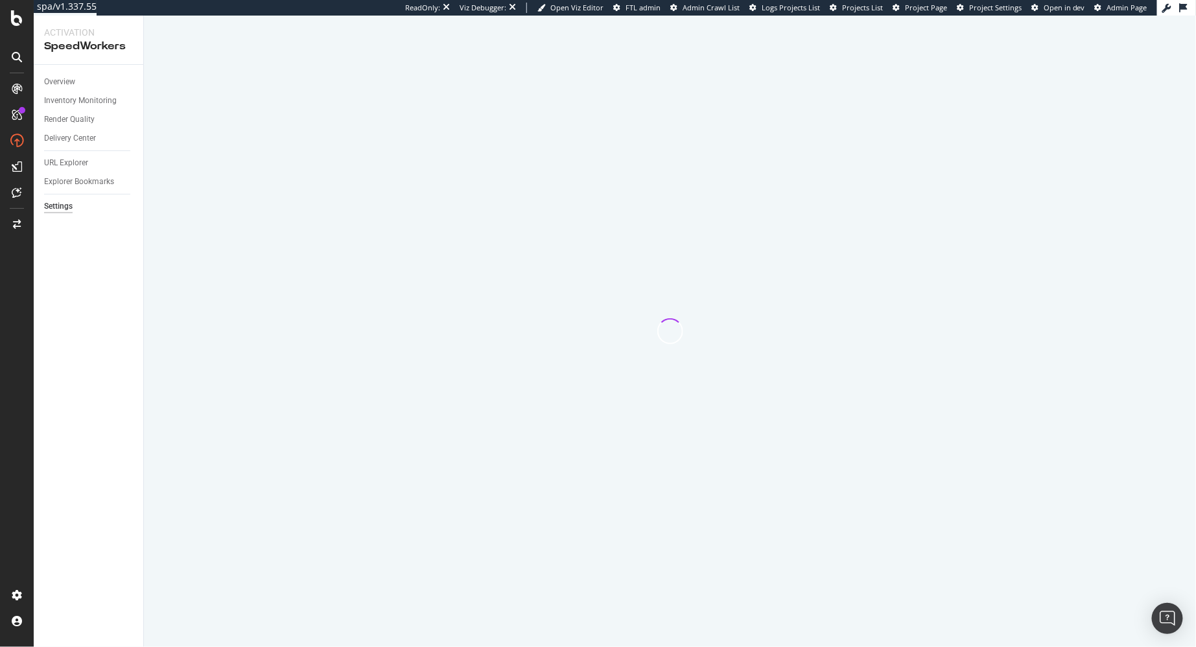
click at [109, 294] on div "Overview Inventory Monitoring Render Quality Delivery Center URL Explorer Explo…" at bounding box center [89, 356] width 110 height 582
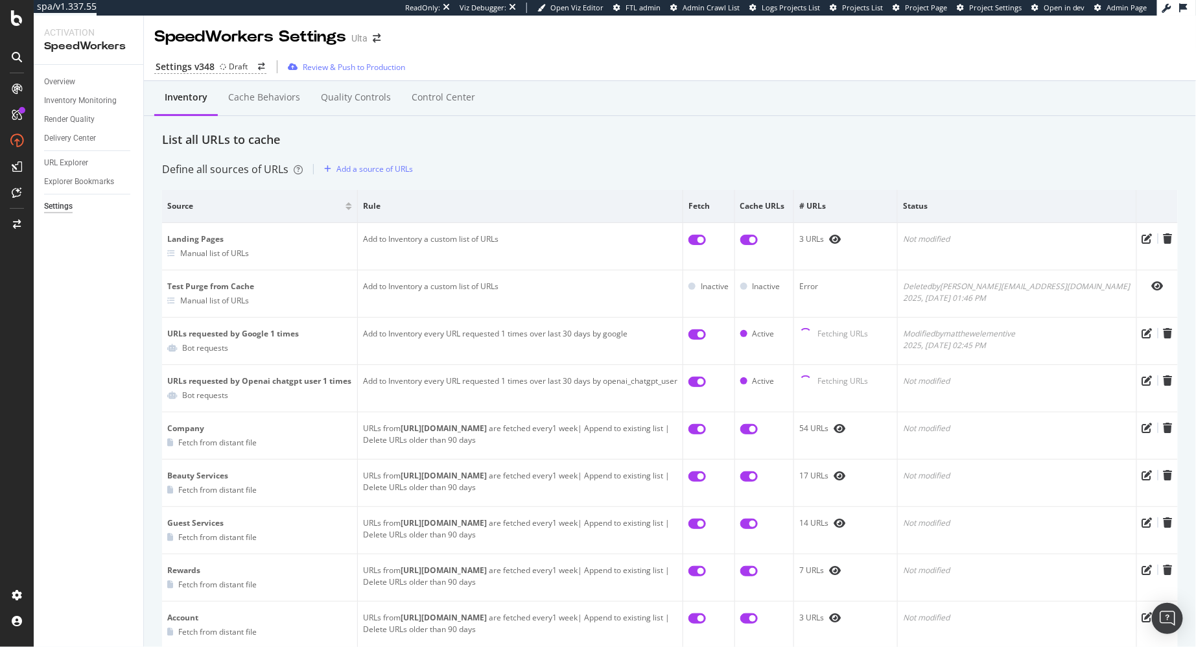
click at [65, 78] on div "Overview" at bounding box center [59, 82] width 31 height 14
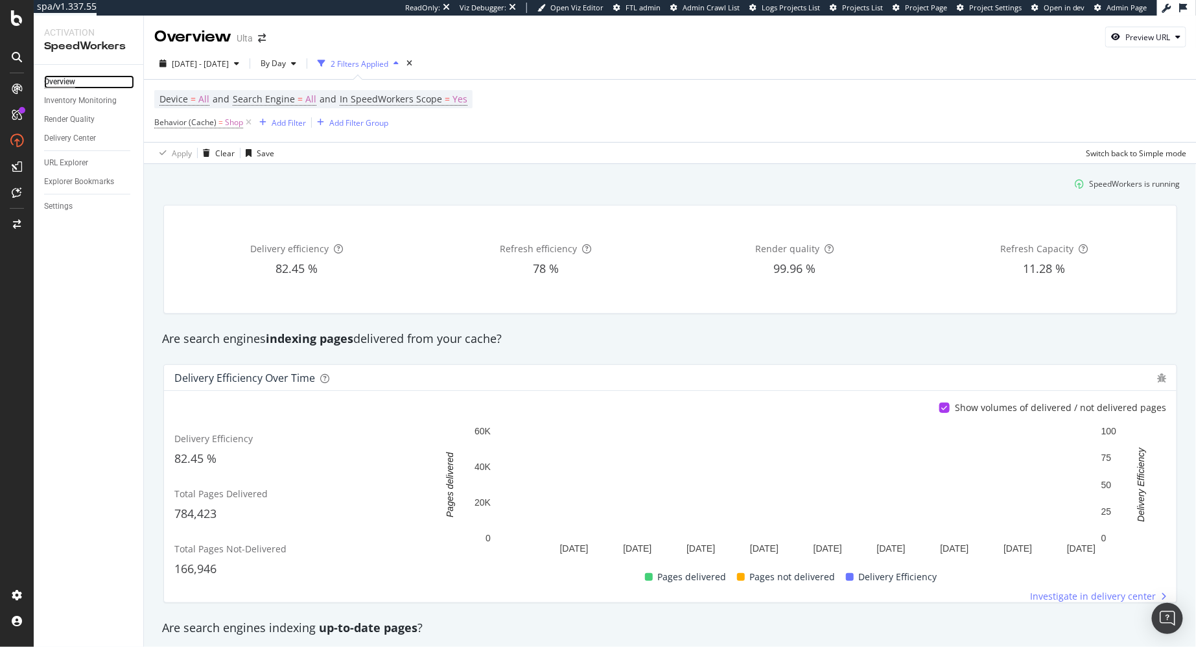
scroll to position [41, 0]
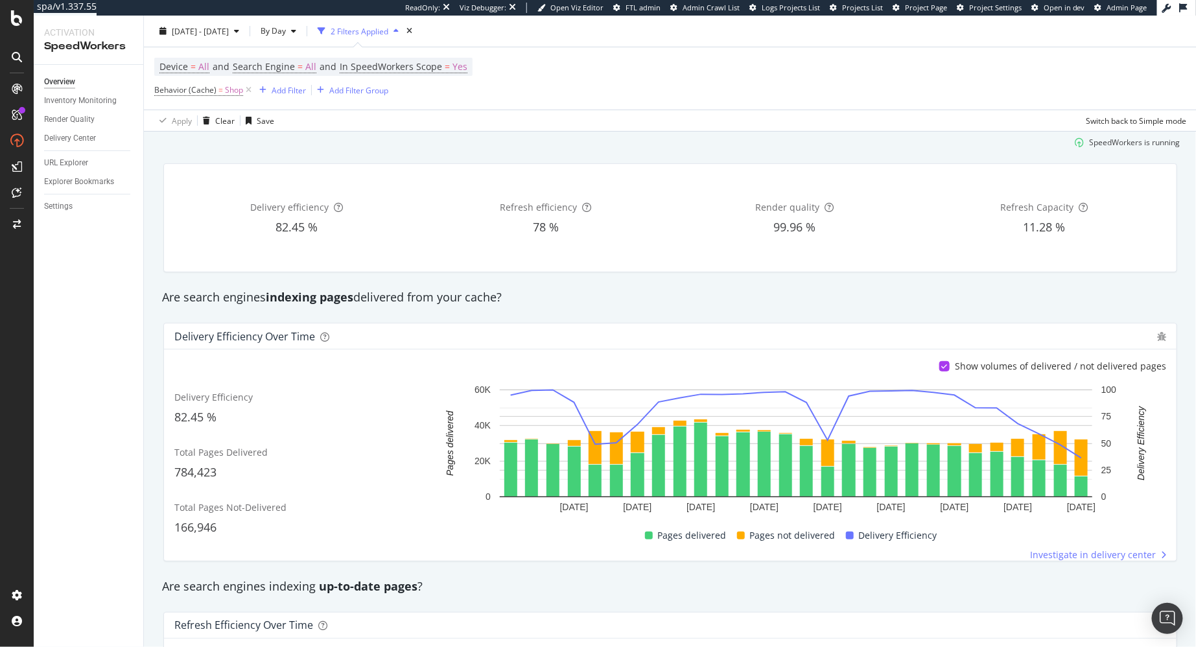
click at [429, 147] on div "SpeedWorkers is running" at bounding box center [670, 142] width 1029 height 21
click at [816, 127] on div "Apply Clear Save Switch back to Simple mode" at bounding box center [670, 120] width 1053 height 21
click at [539, 150] on div "SpeedWorkers is running" at bounding box center [670, 142] width 1029 height 21
